Goal: Find specific page/section: Find specific page/section

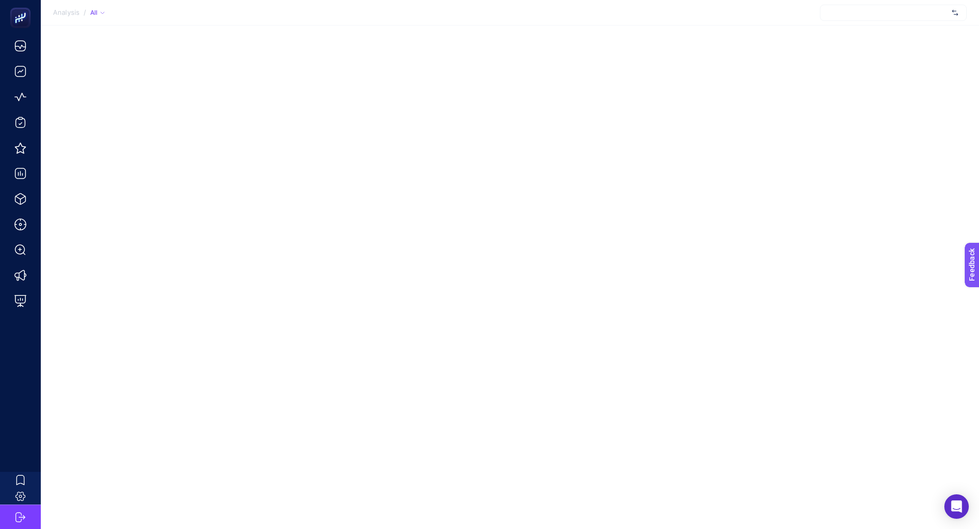
click at [848, 15] on div at bounding box center [893, 13] width 147 height 16
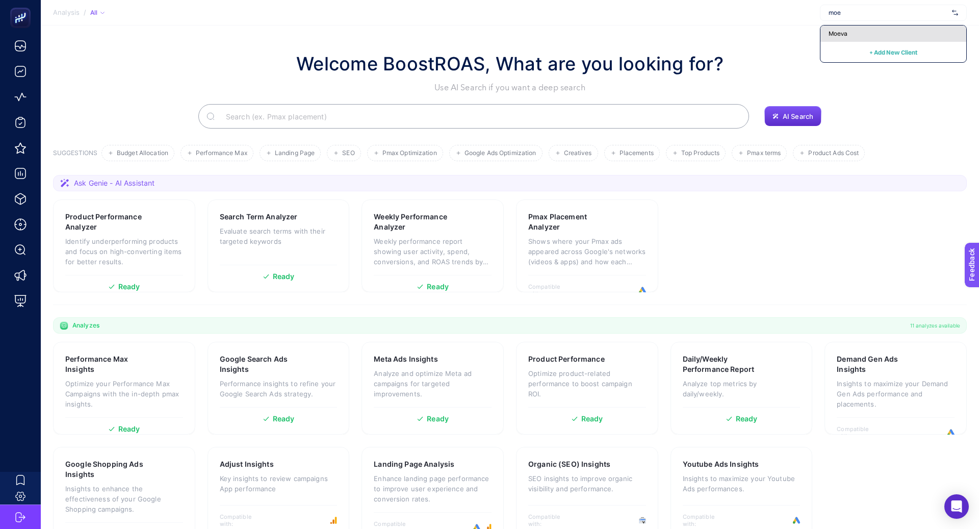
type input "moe"
click at [851, 28] on div "Moeva" at bounding box center [894, 34] width 146 height 16
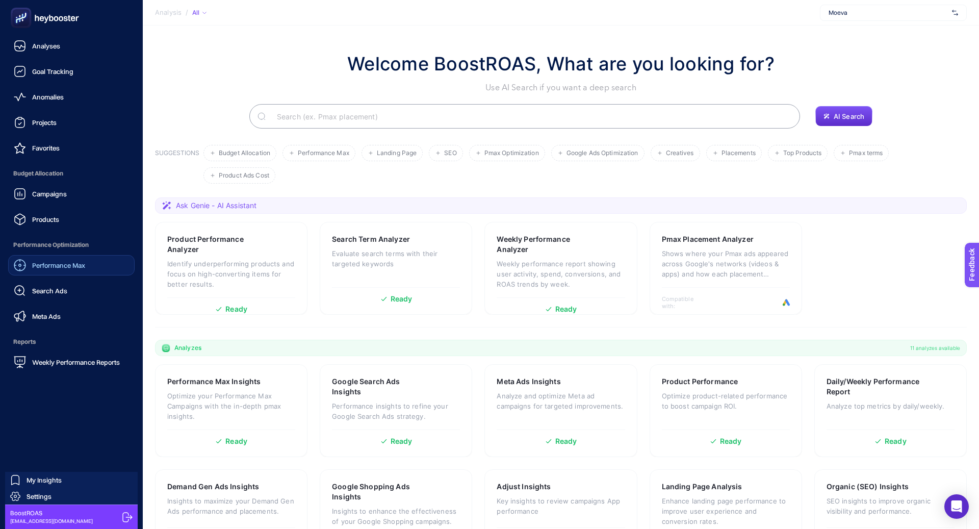
click at [44, 265] on span "Performance Max" at bounding box center [58, 265] width 53 height 8
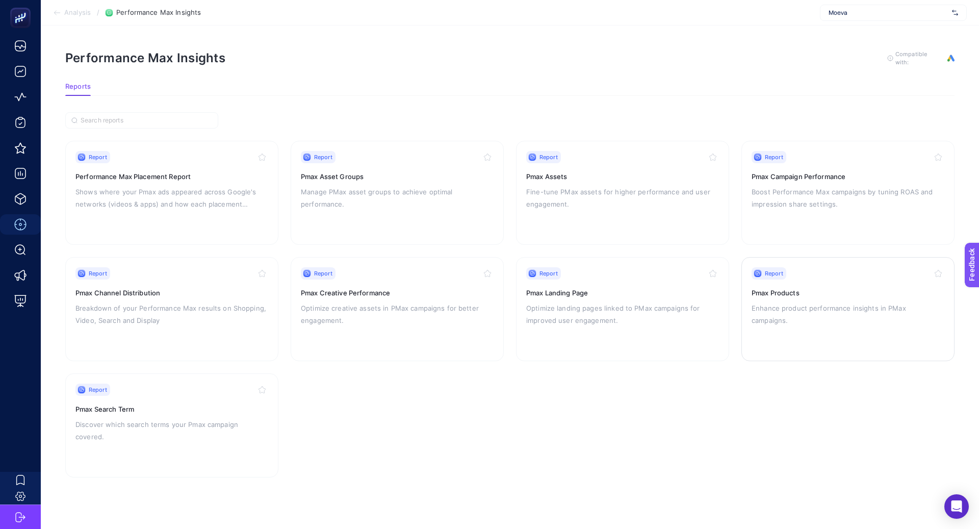
click at [822, 268] on div "Report" at bounding box center [848, 273] width 193 height 12
